Goal: Transaction & Acquisition: Purchase product/service

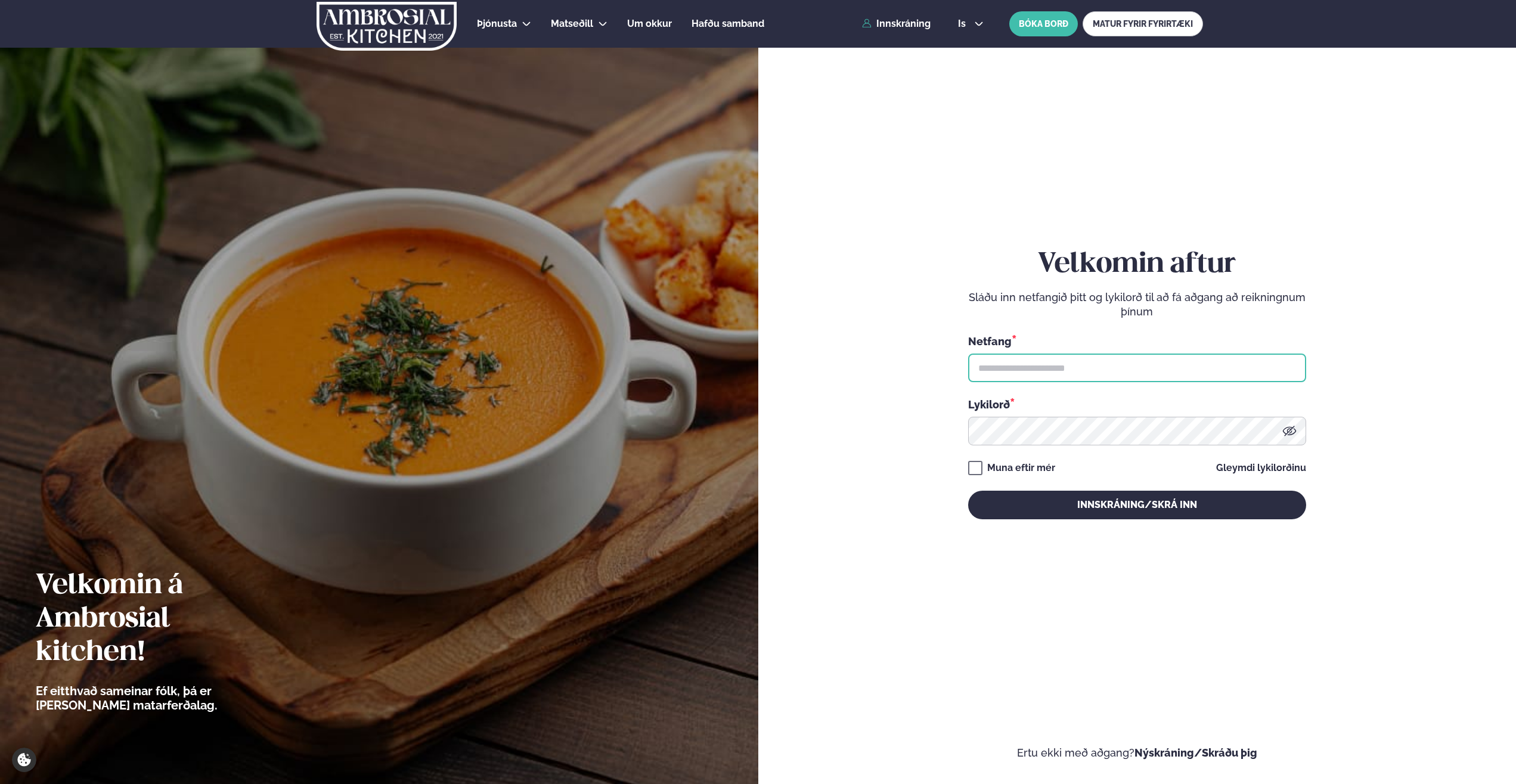
click at [1023, 363] on input "text" at bounding box center [1137, 368] width 338 height 29
type input "**********"
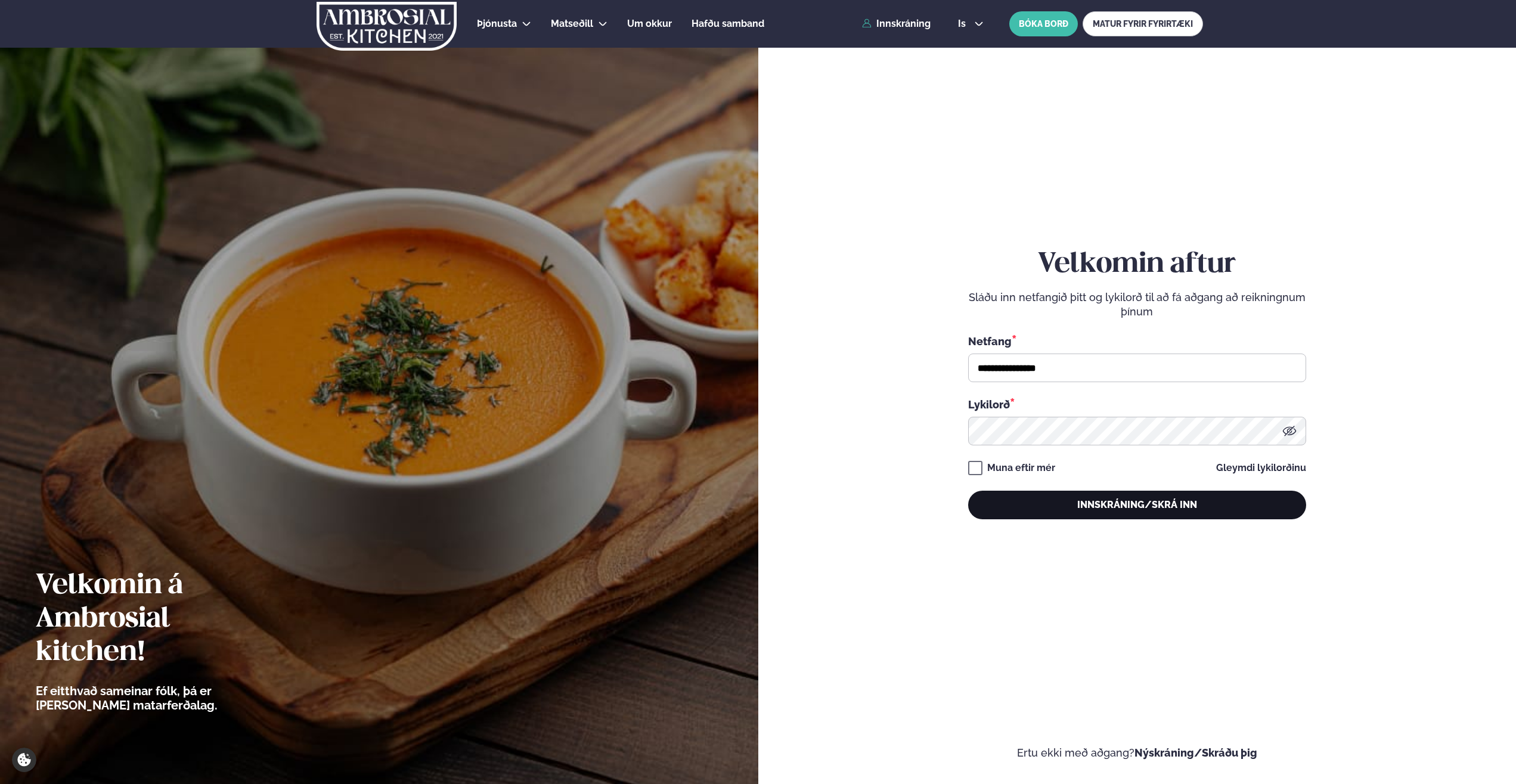
click at [1095, 514] on button "Innskráning/Skrá inn" at bounding box center [1137, 505] width 338 height 29
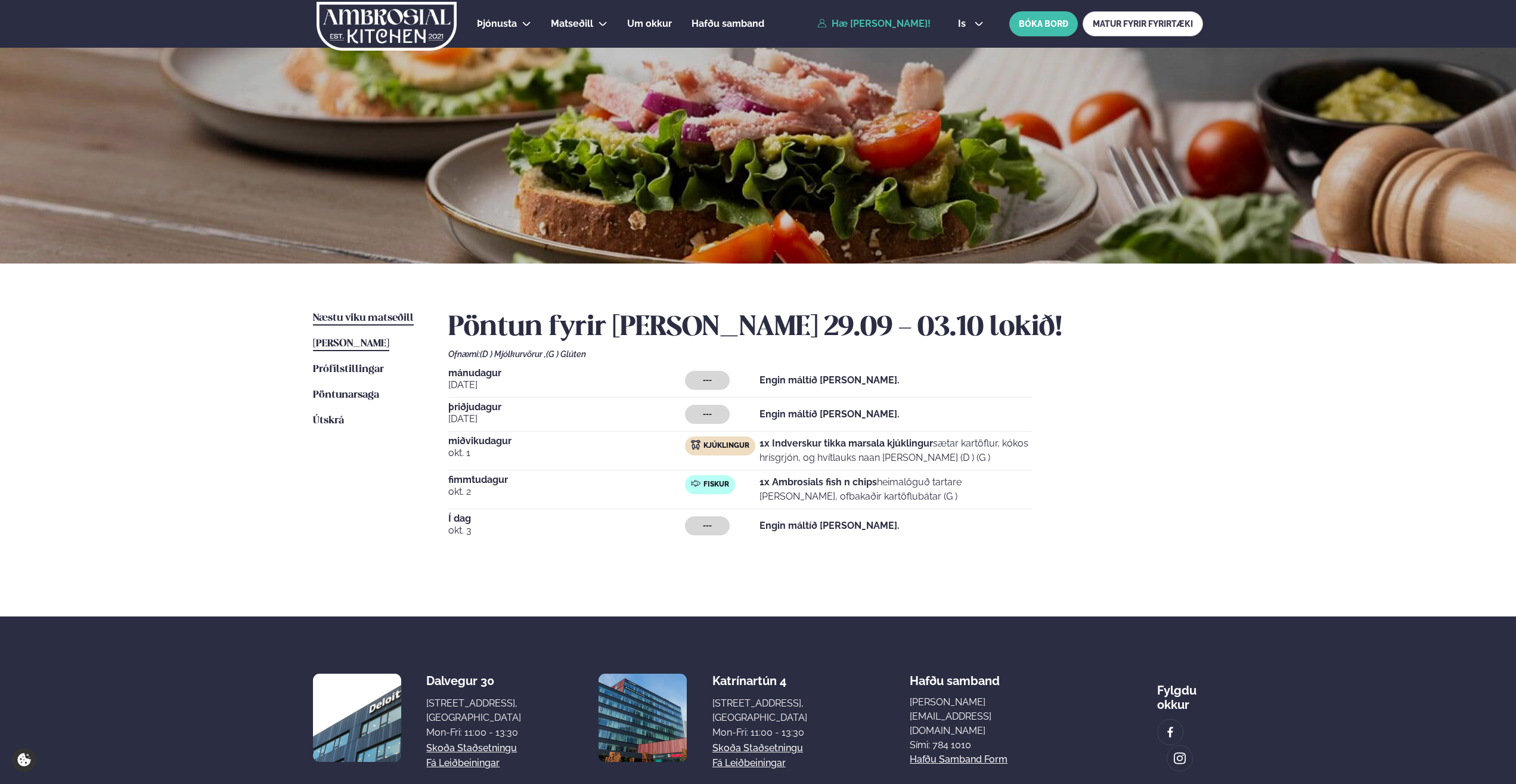
click at [332, 318] on span "Næstu viku matseðill" at bounding box center [363, 318] width 101 height 10
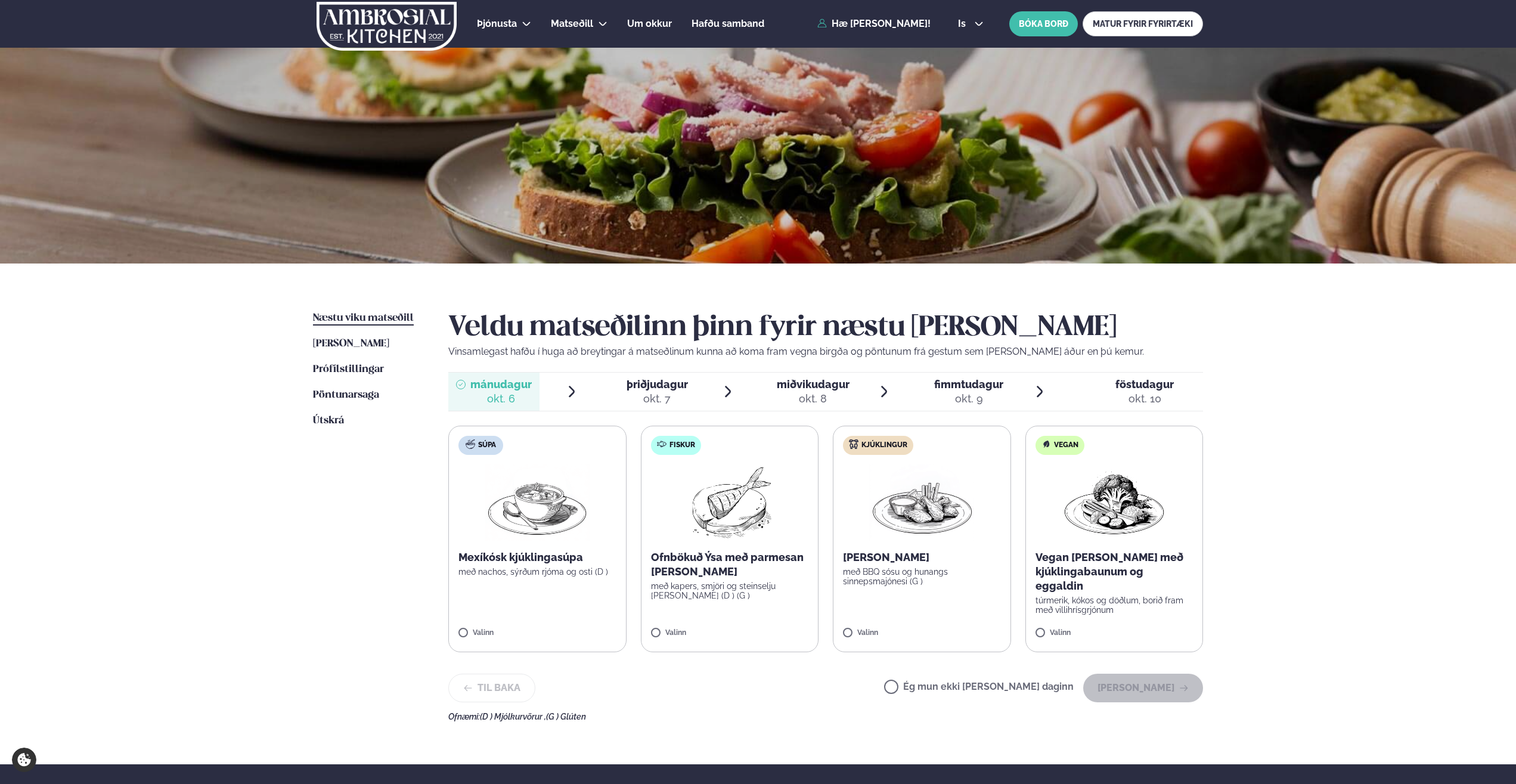
click at [814, 380] on span "miðvikudagur" at bounding box center [813, 384] width 73 height 12
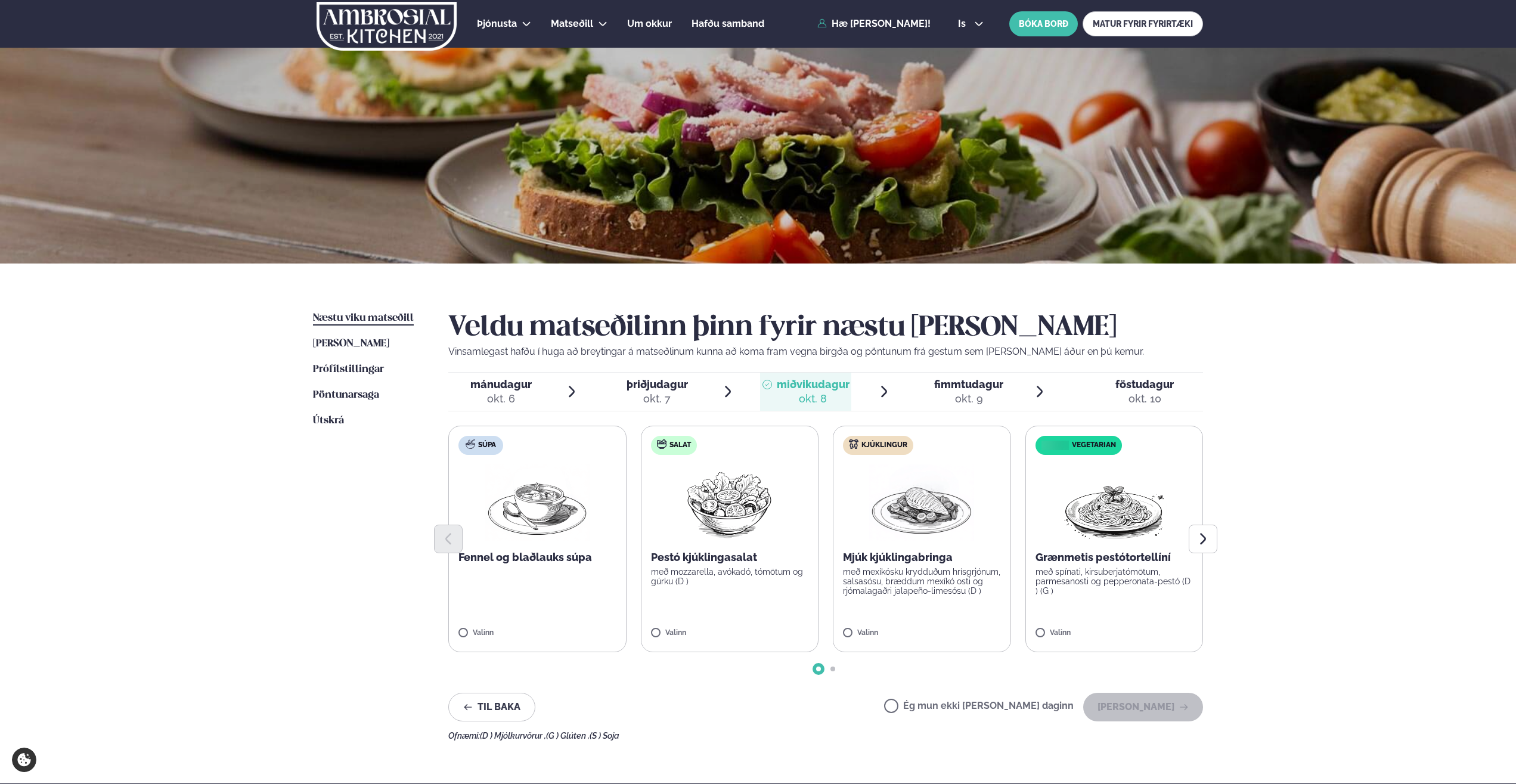
click at [658, 629] on div "Valinn" at bounding box center [730, 634] width 158 height 10
click at [1128, 703] on button "[PERSON_NAME]" at bounding box center [1143, 707] width 120 height 29
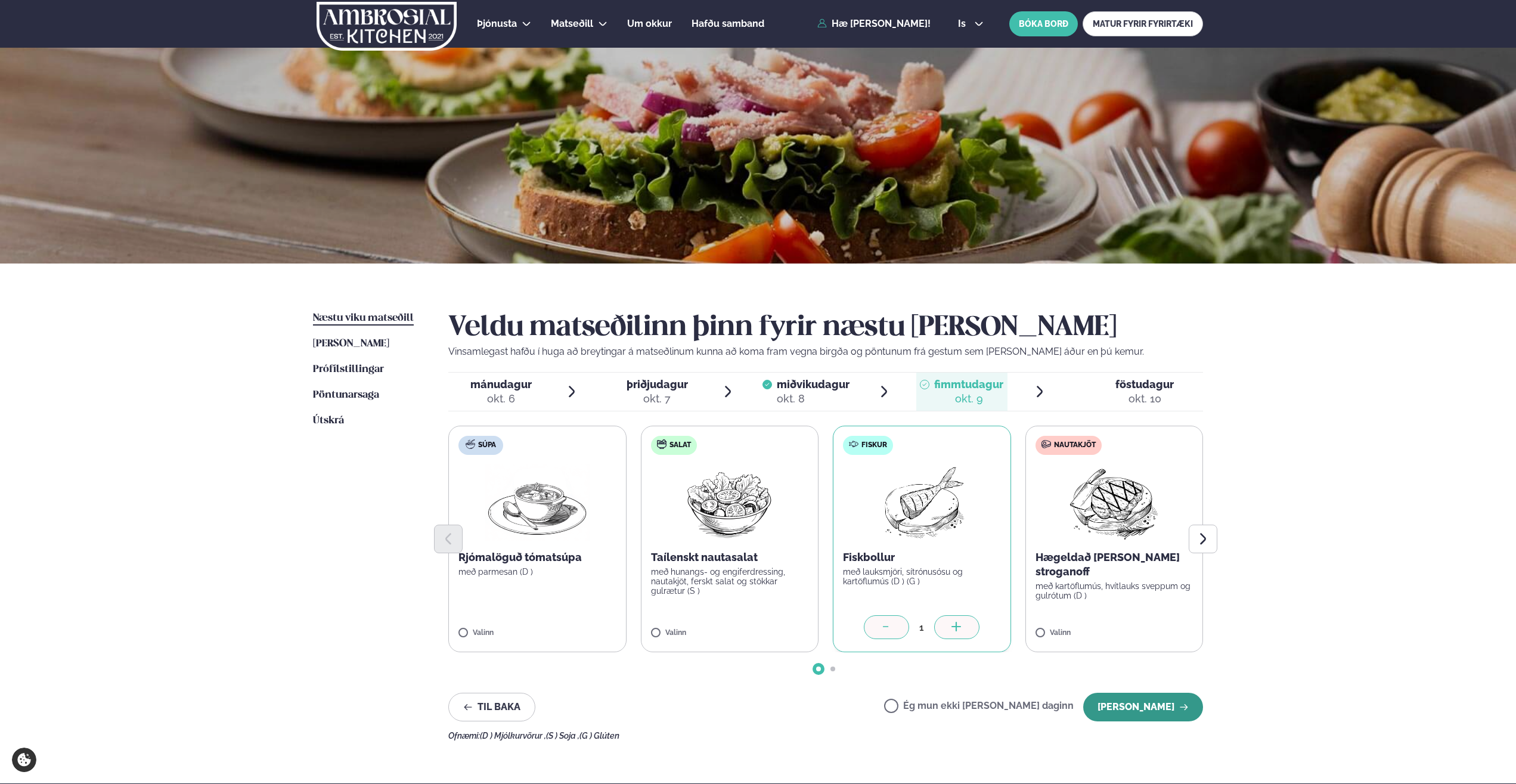
click at [1126, 708] on button "[PERSON_NAME]" at bounding box center [1143, 707] width 120 height 29
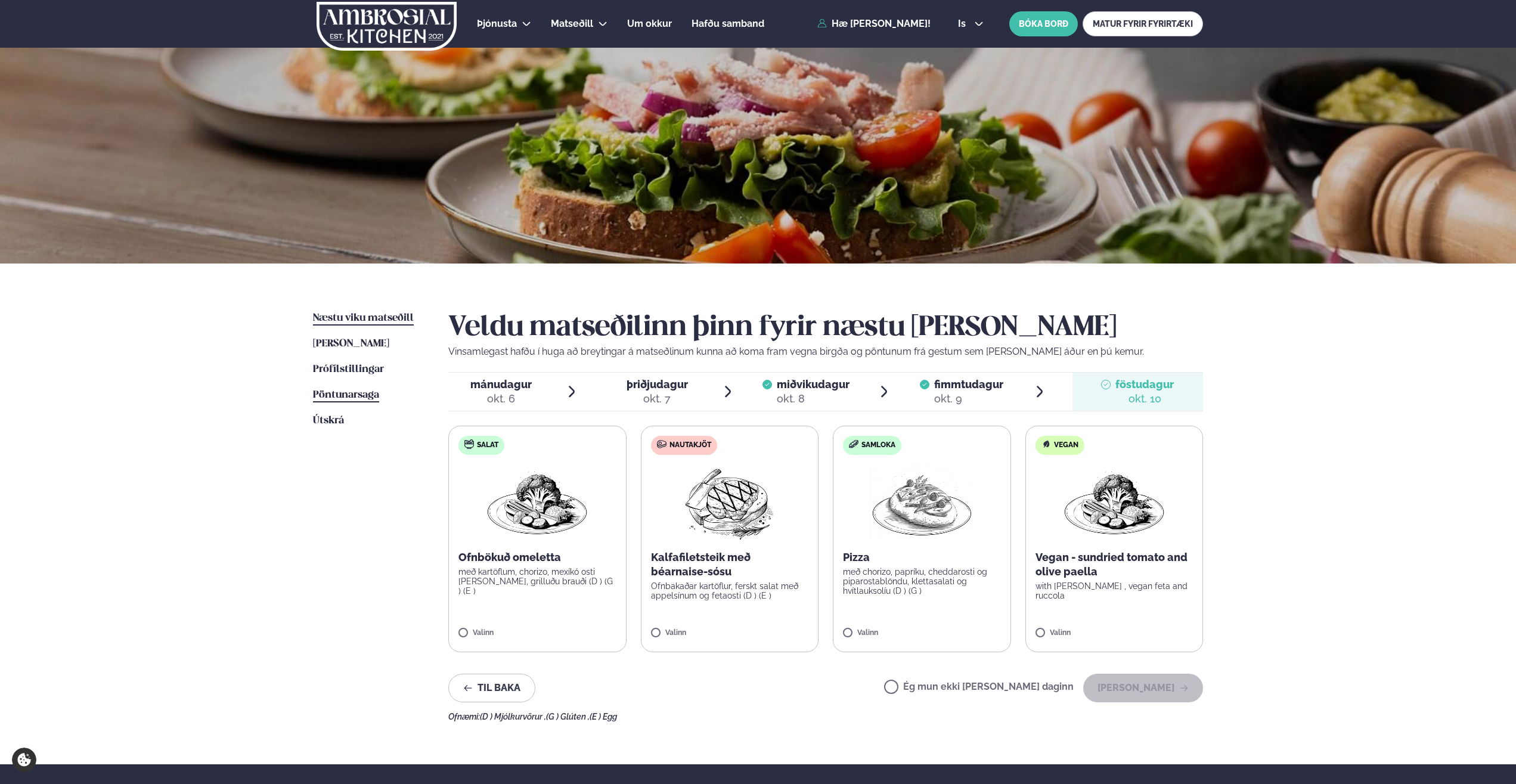
click at [318, 395] on span "Pöntunarsaga" at bounding box center [346, 395] width 66 height 10
